Goal: Information Seeking & Learning: Learn about a topic

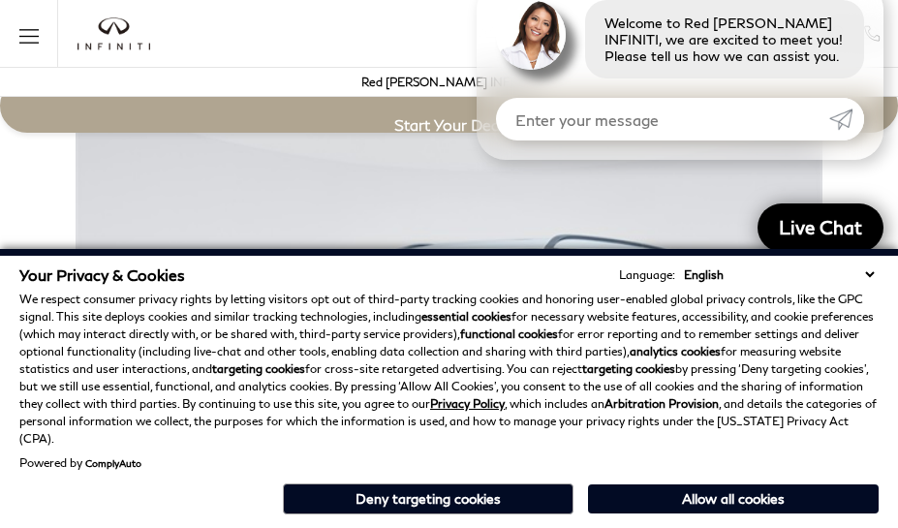
scroll to position [3392, 0]
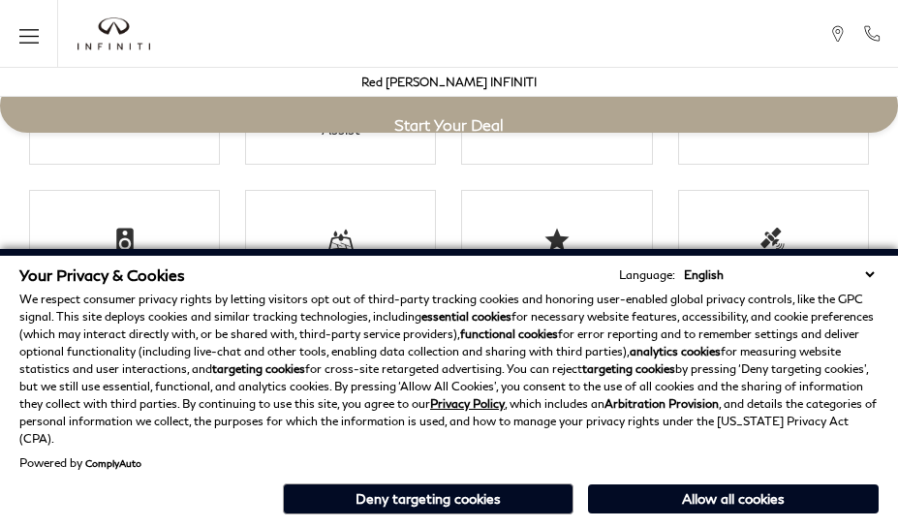
scroll to position [3392, 0]
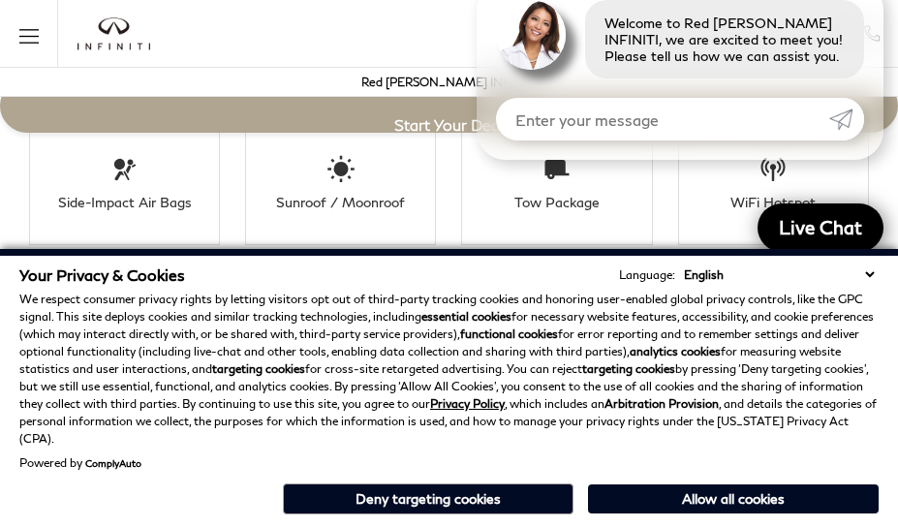
scroll to position [3511, 0]
